Goal: Information Seeking & Learning: Learn about a topic

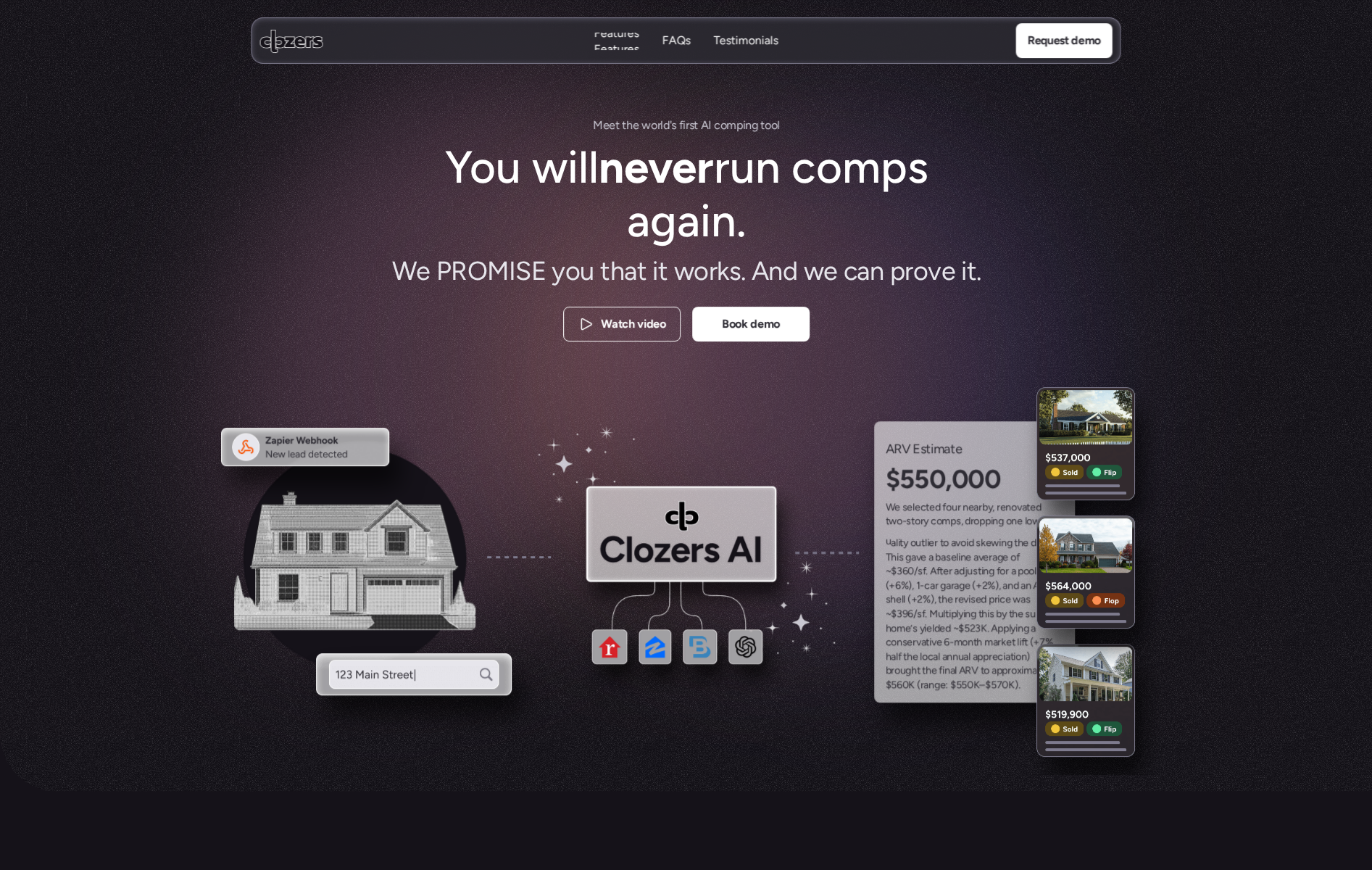
click at [612, 47] on p "Features" at bounding box center [617, 50] width 45 height 16
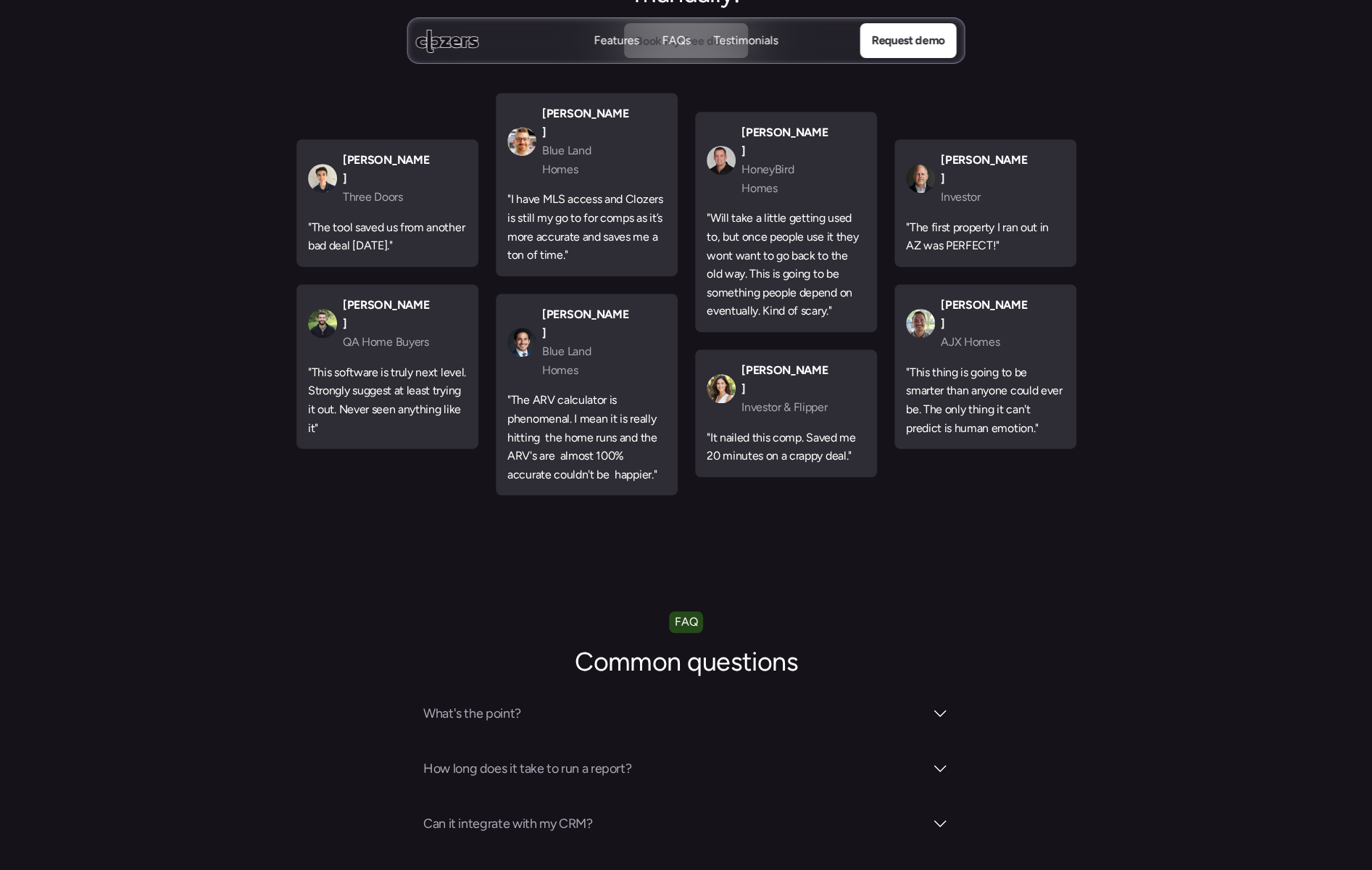
scroll to position [4749, 0]
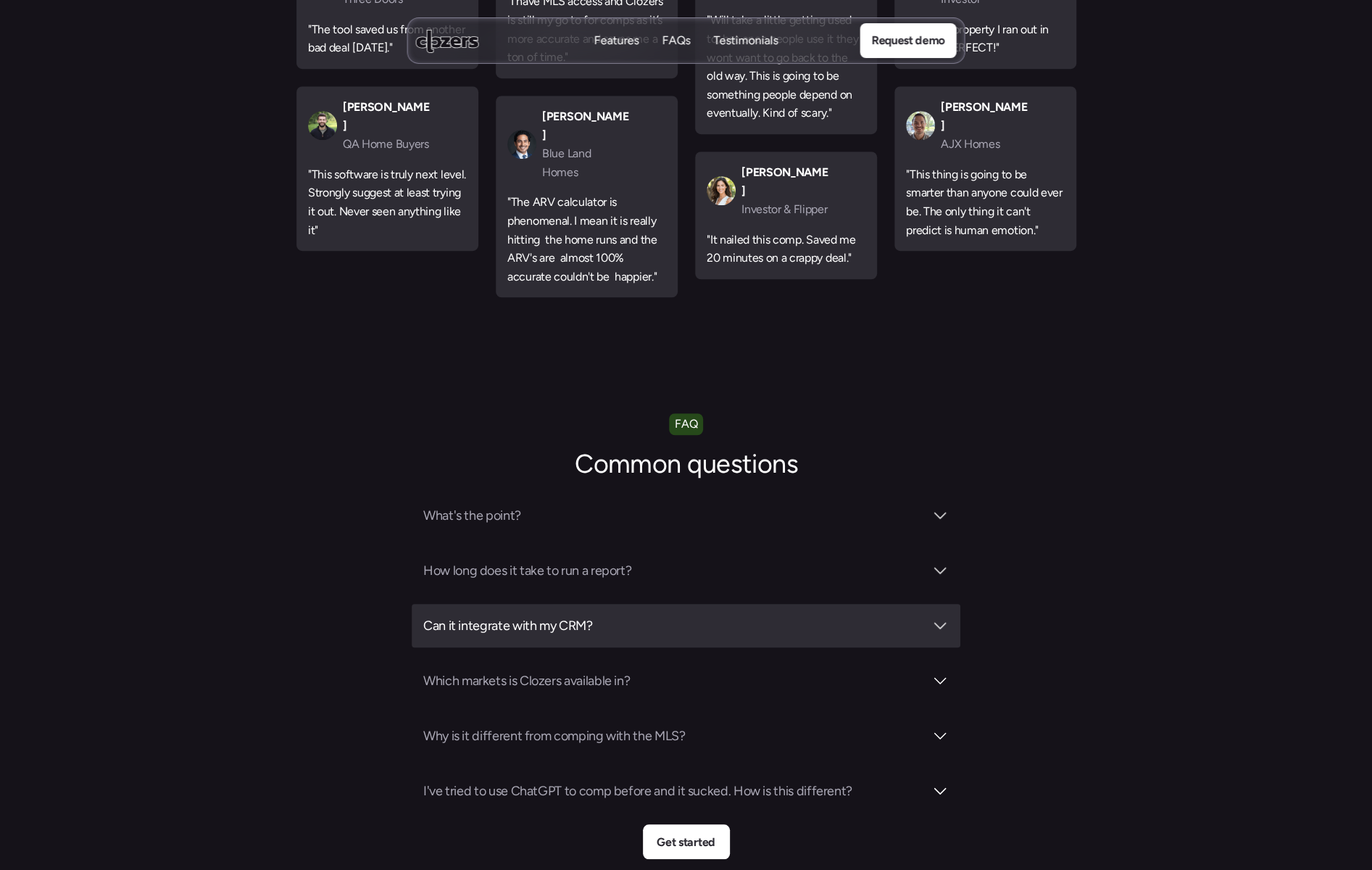
click at [907, 616] on h3 "Can it integrate with my CRM?" at bounding box center [673, 626] width 501 height 21
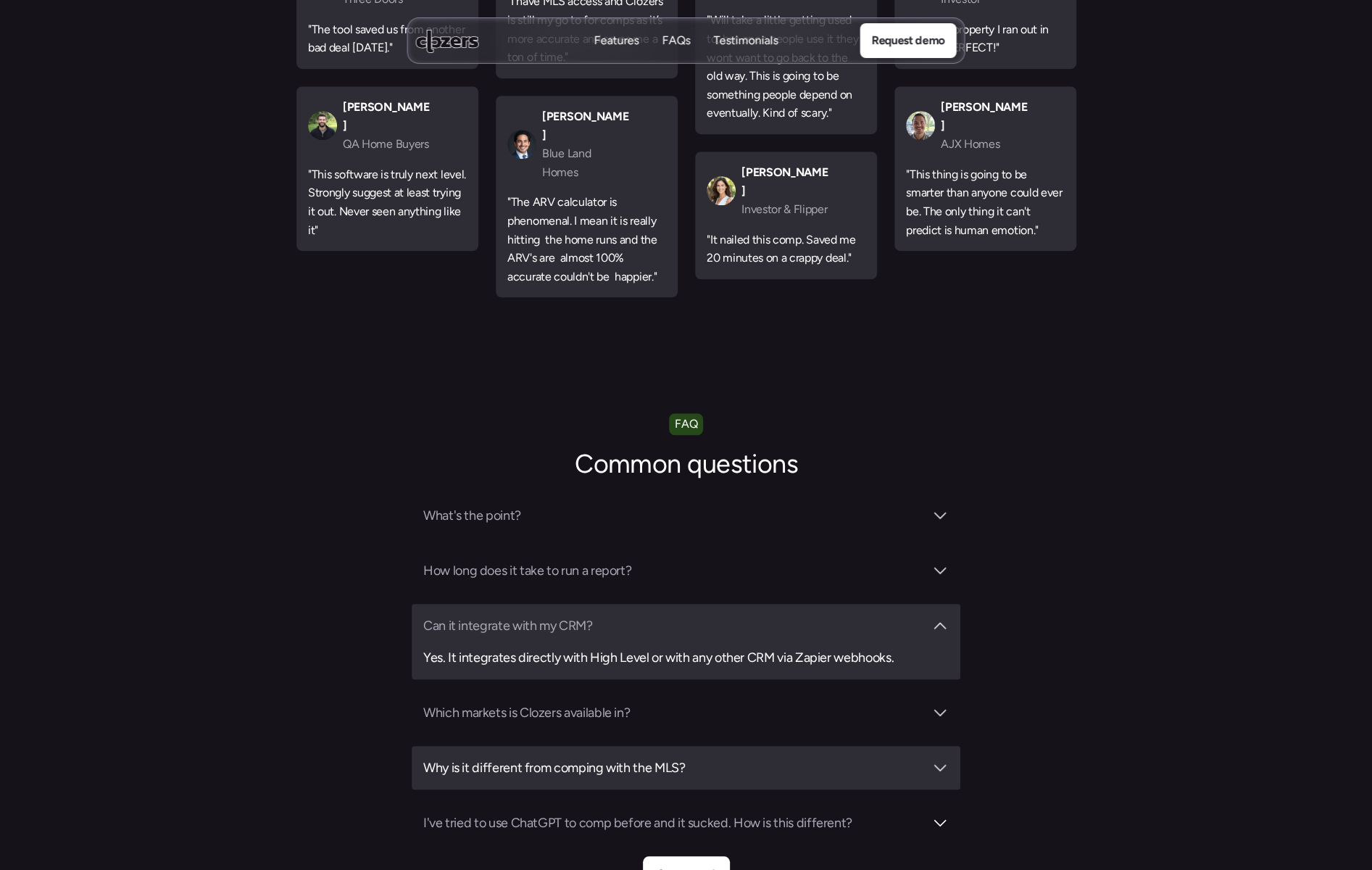
click at [714, 757] on h3 "Why is it different from comping with the MLS?" at bounding box center [673, 767] width 501 height 21
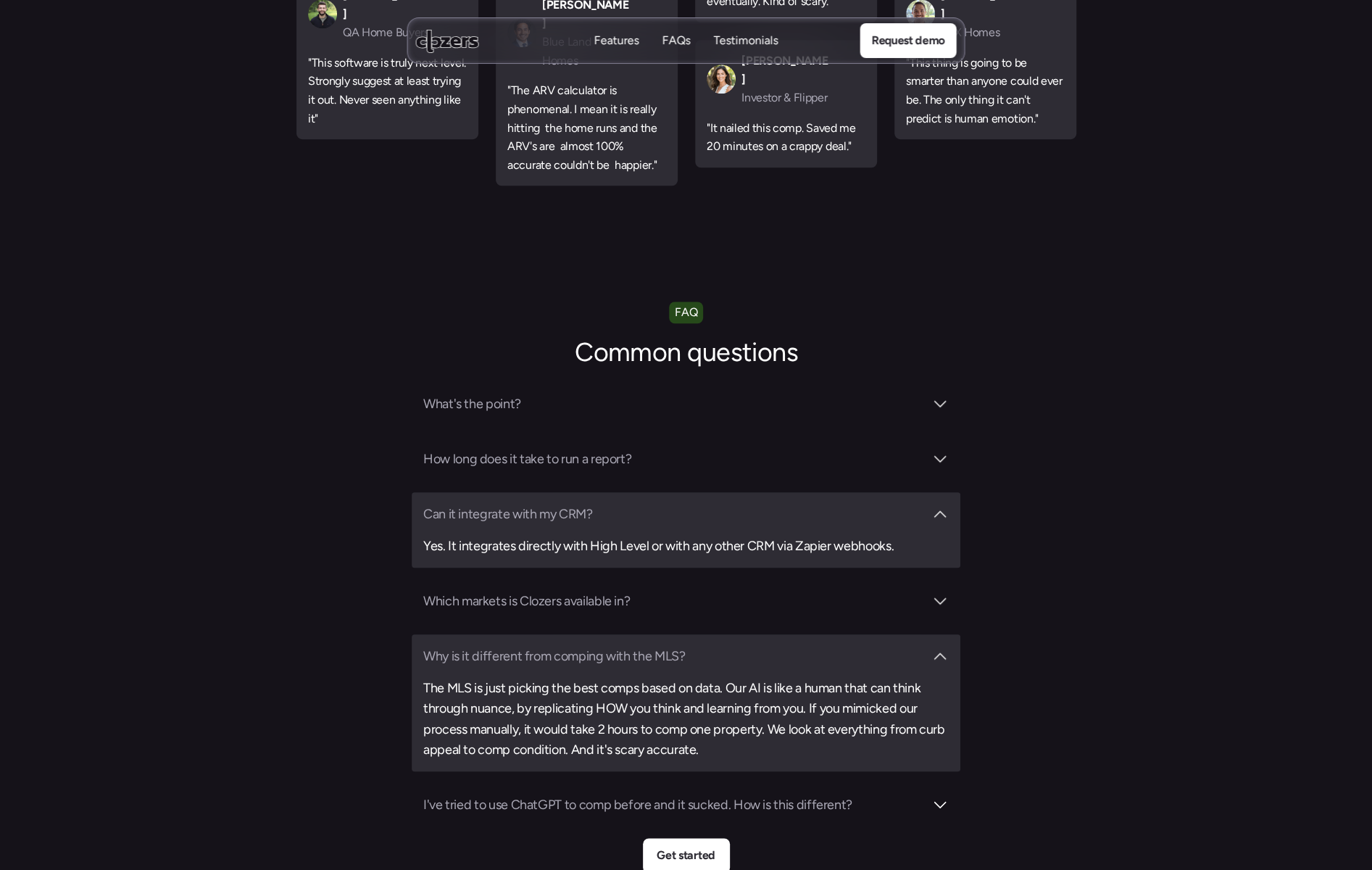
scroll to position [4894, 0]
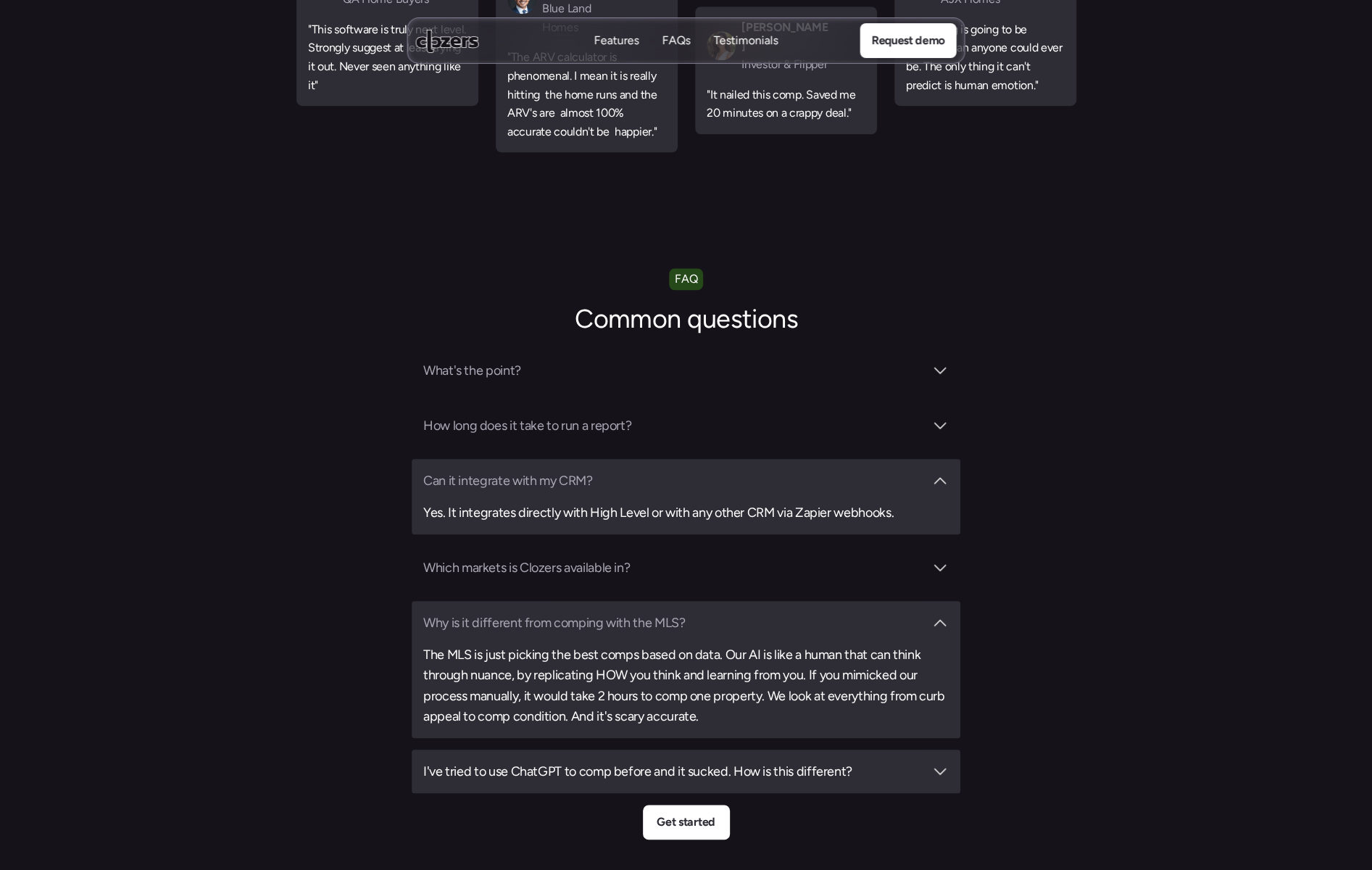
click at [739, 761] on h3 "I've tried to use ChatGPT to comp before and it sucked. How is this different?" at bounding box center [673, 771] width 501 height 21
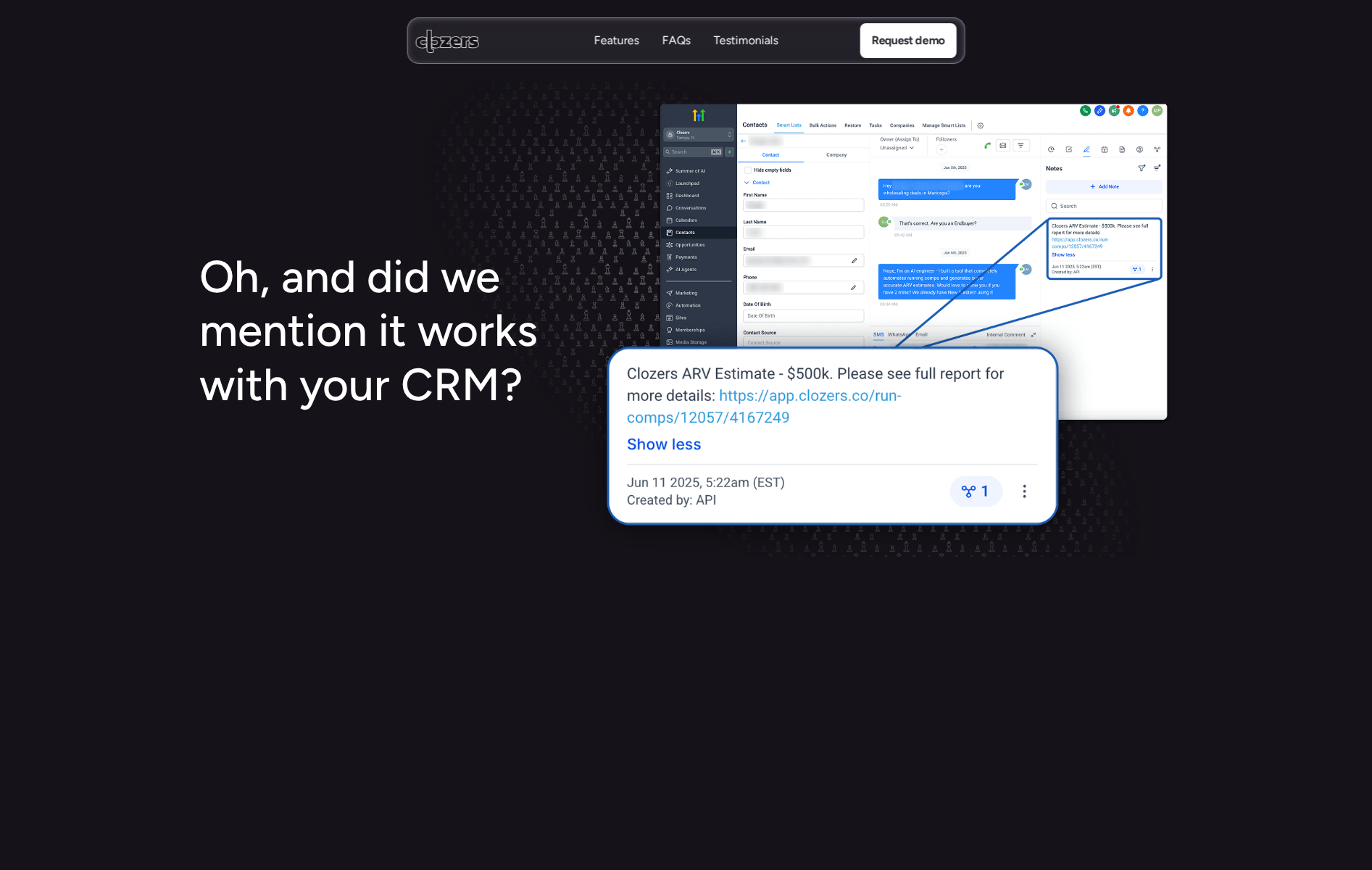
scroll to position [2356, 0]
click at [601, 39] on p "Features" at bounding box center [617, 41] width 45 height 16
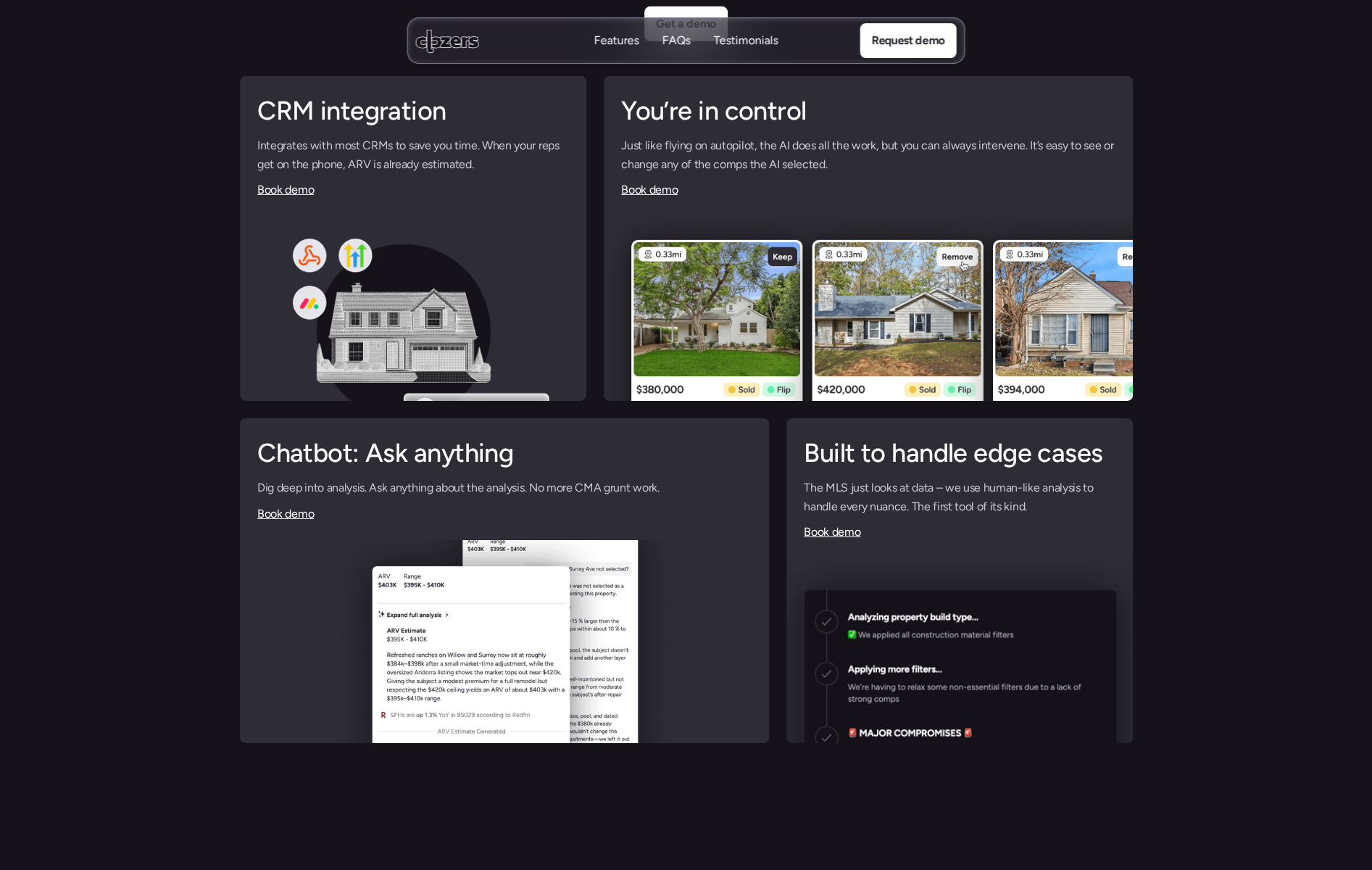
scroll to position [3516, 0]
click at [837, 538] on link "Book demo" at bounding box center [831, 530] width 57 height 14
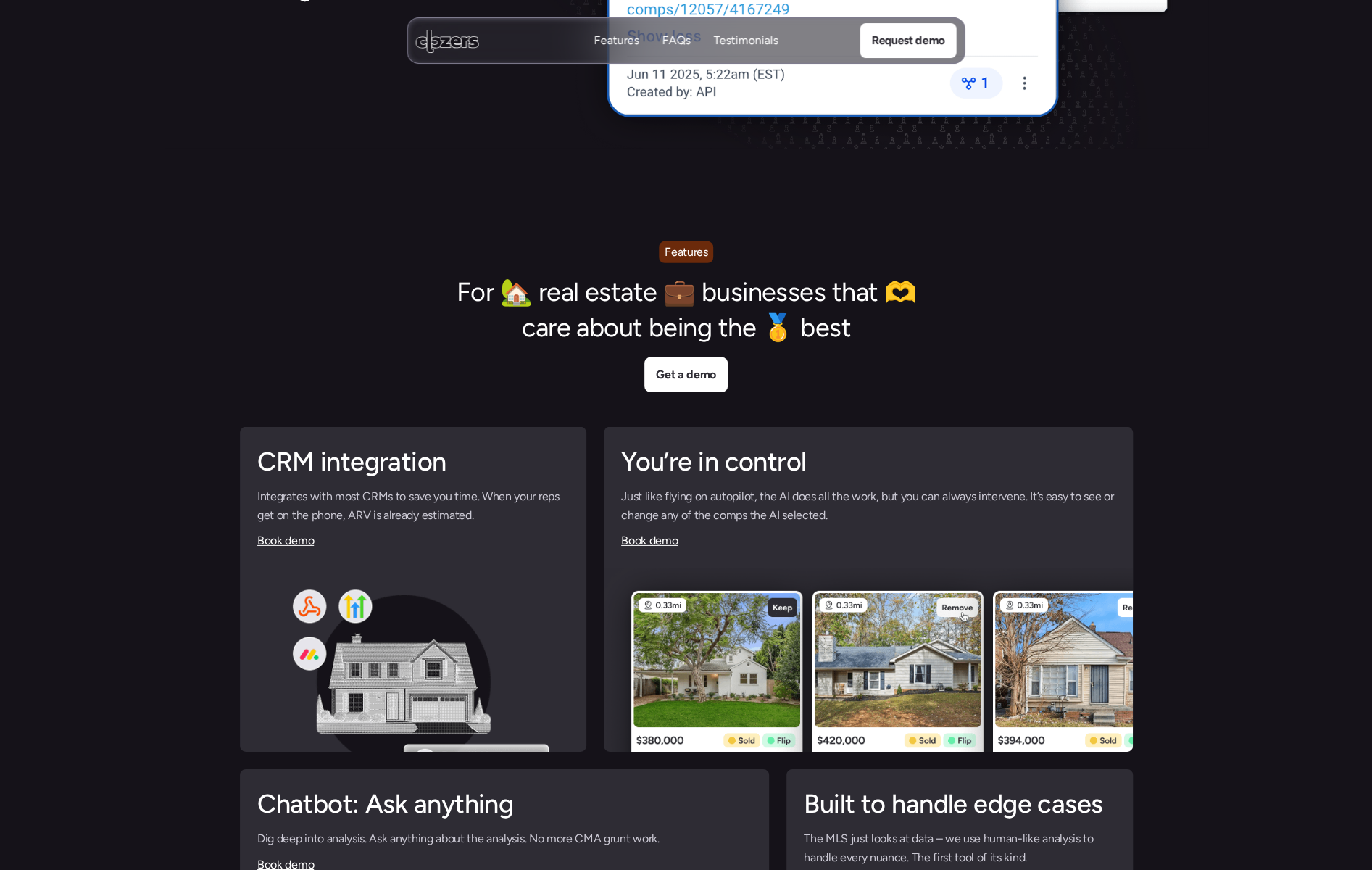
scroll to position [3154, 0]
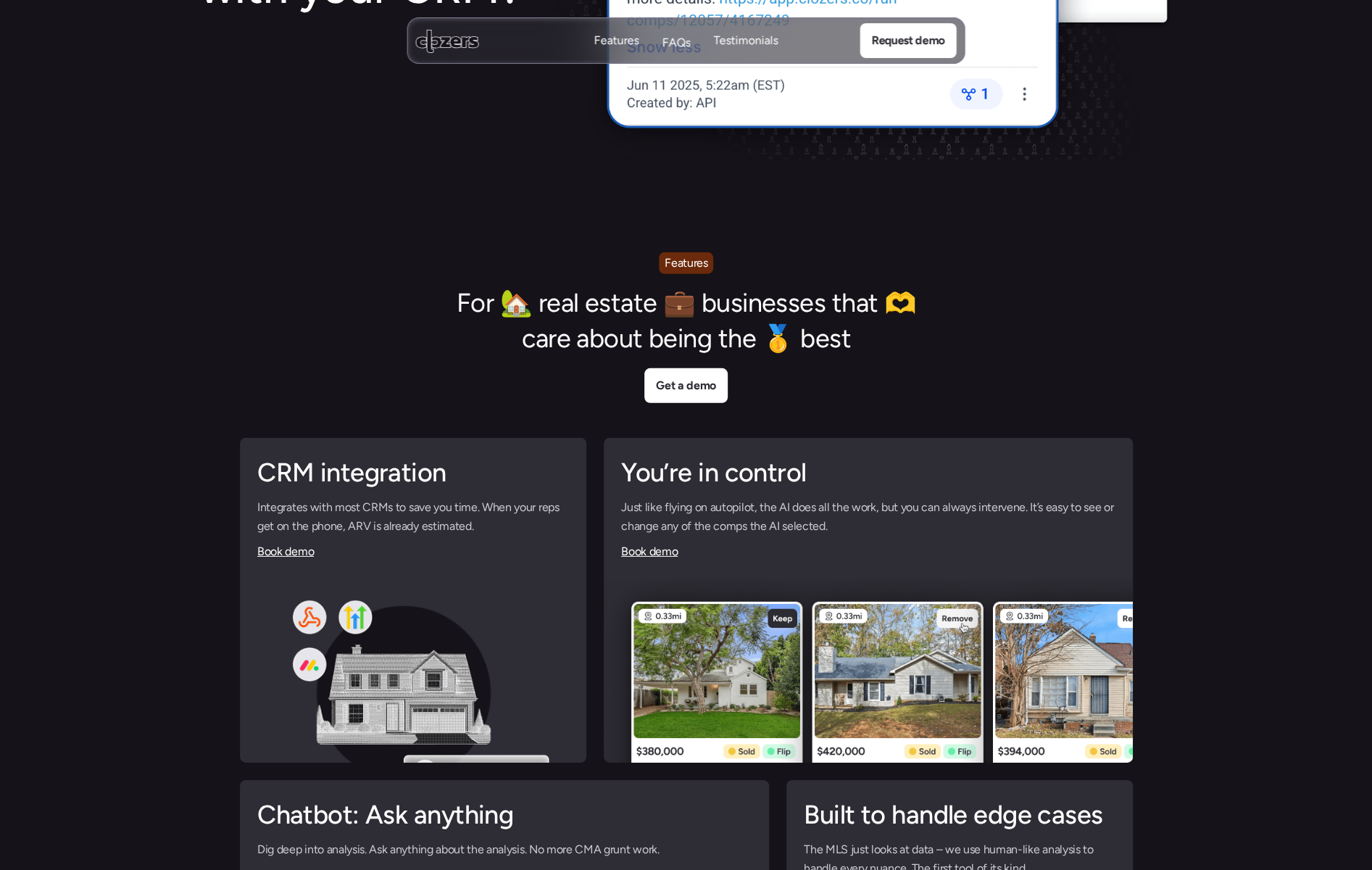
click at [672, 39] on p "FAQs" at bounding box center [676, 43] width 28 height 16
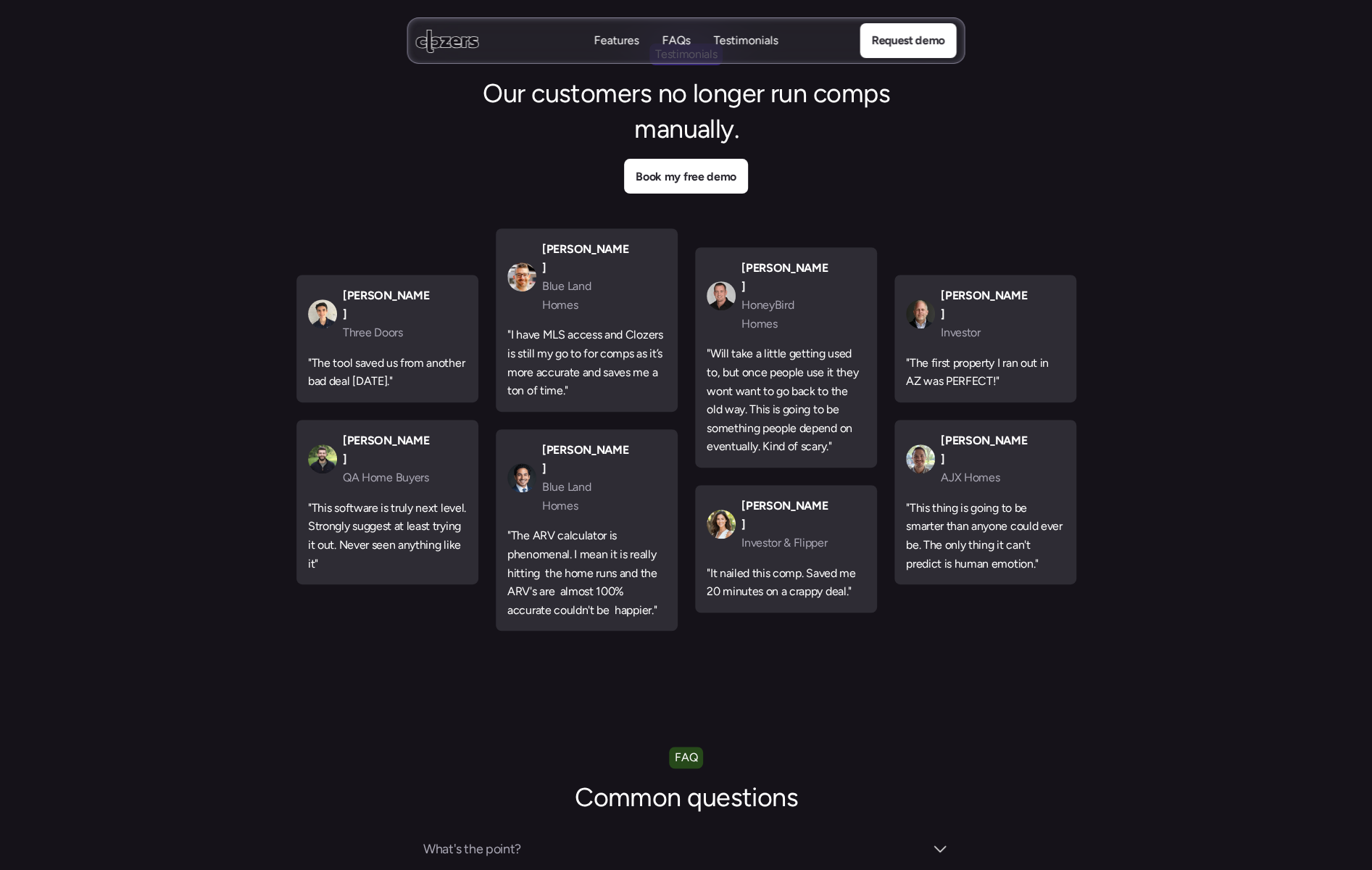
scroll to position [4413, 0]
